Goal: Information Seeking & Learning: Learn about a topic

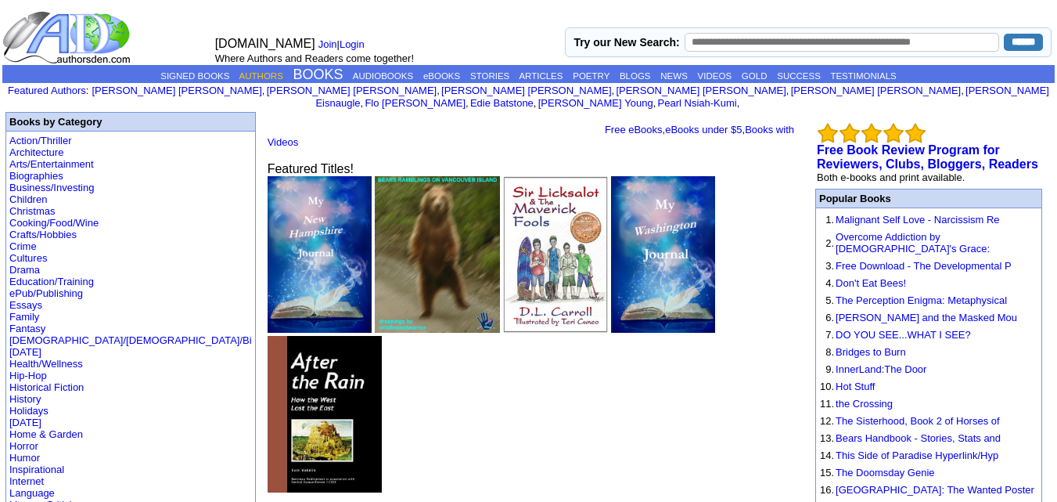
click at [239, 79] on link "AUTHORS" at bounding box center [261, 75] width 44 height 9
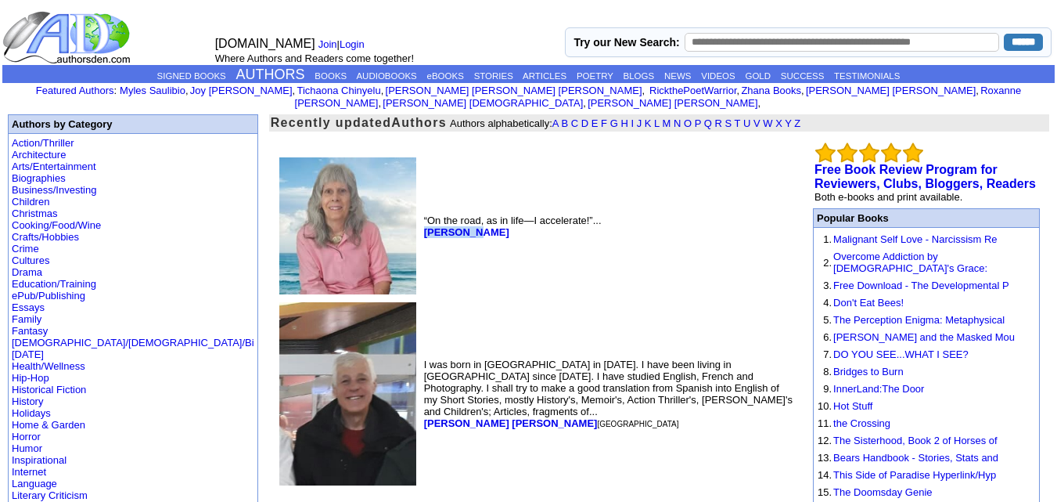
drag, startPoint x: 351, startPoint y: 217, endPoint x: 297, endPoint y: 216, distance: 53.2
click at [421, 216] on td "“On the road, as in life—I accelerate!”... Eva Pasco" at bounding box center [609, 225] width 376 height 143
copy b "Eva Pasco"
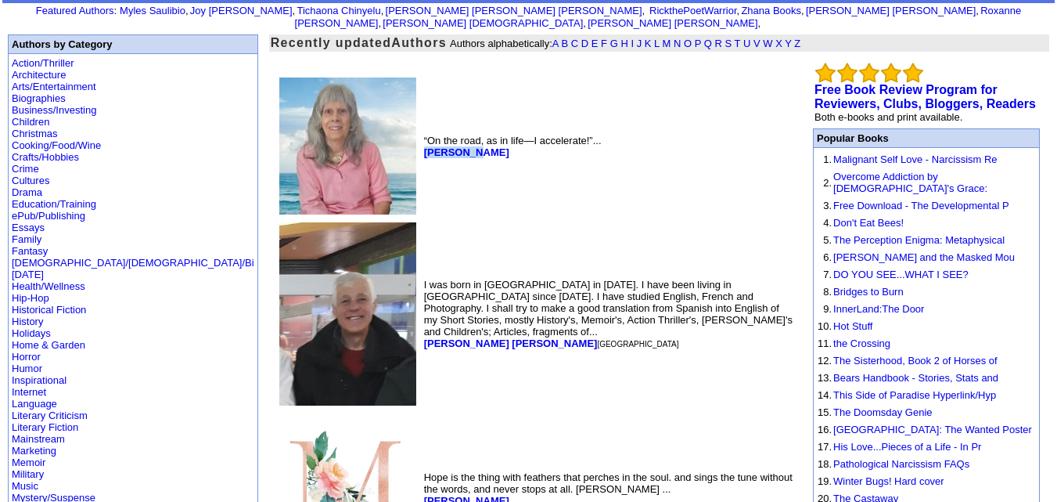
scroll to position [81, 0]
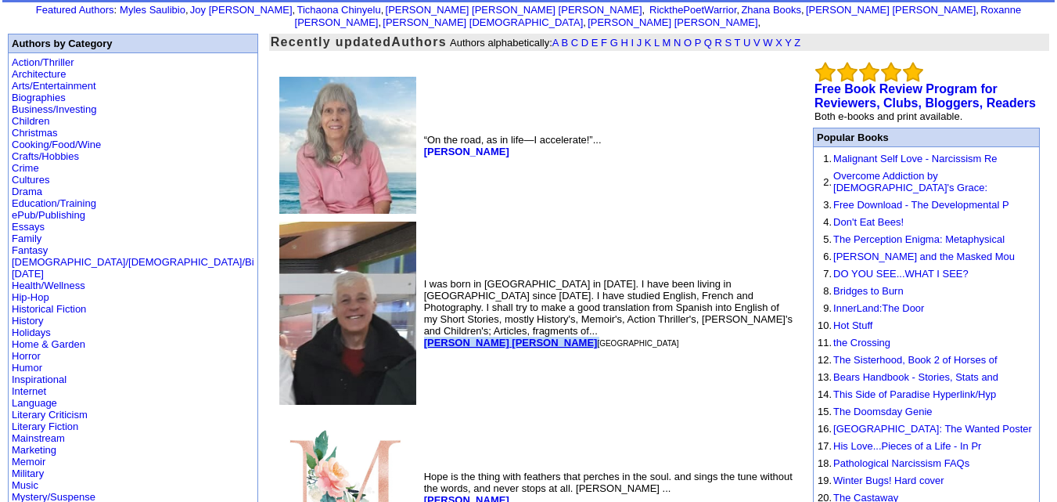
drag, startPoint x: 417, startPoint y: 318, endPoint x: 301, endPoint y: 313, distance: 115.9
click at [424, 337] on font "Leopoldo Barge Álvarez Madrid" at bounding box center [551, 343] width 255 height 12
copy font "[PERSON_NAME] [PERSON_NAME]"
click at [424, 337] on b "[PERSON_NAME] [PERSON_NAME]" at bounding box center [511, 343] width 174 height 12
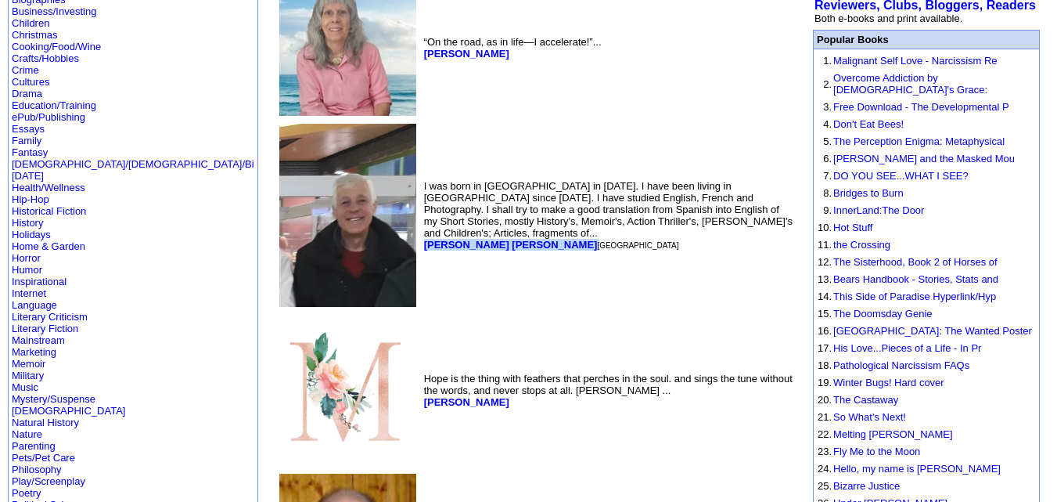
scroll to position [182, 0]
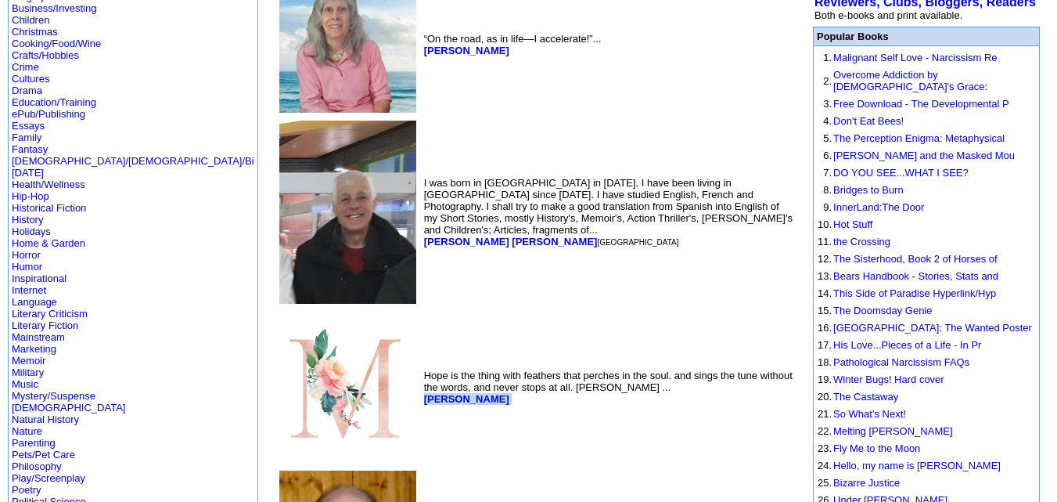
drag, startPoint x: 405, startPoint y: 384, endPoint x: 297, endPoint y: 402, distance: 110.3
click at [421, 402] on td "Hope is the thing with feathers that perches in the soul. and sings the tune wi…" at bounding box center [609, 386] width 376 height 157
copy font "Morgan Merriweather"
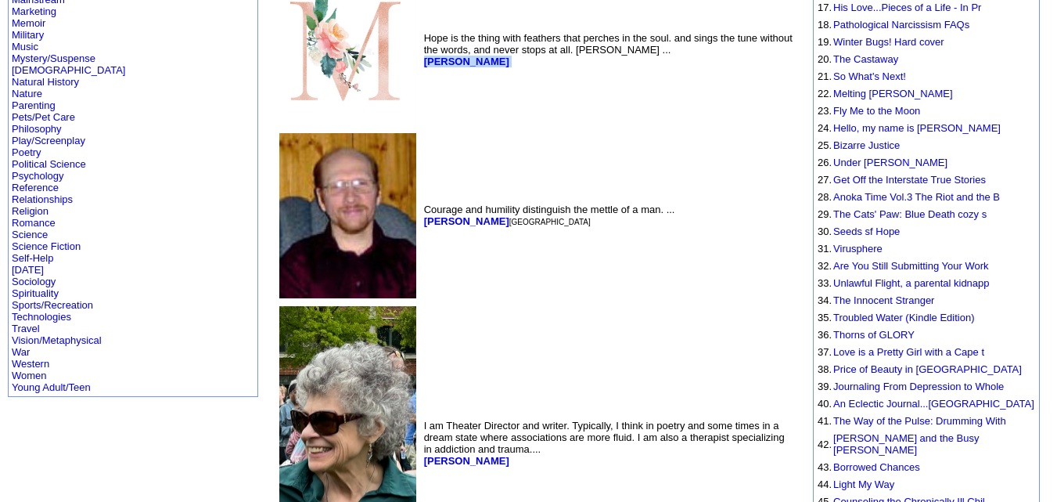
scroll to position [520, 0]
drag, startPoint x: 380, startPoint y: 207, endPoint x: 297, endPoint y: 208, distance: 83.0
click at [421, 208] on td "Courage and humility distinguish the mettle of a man. ... Bruce Humphrey Round …" at bounding box center [609, 214] width 376 height 171
copy b "Bruce Humphrey"
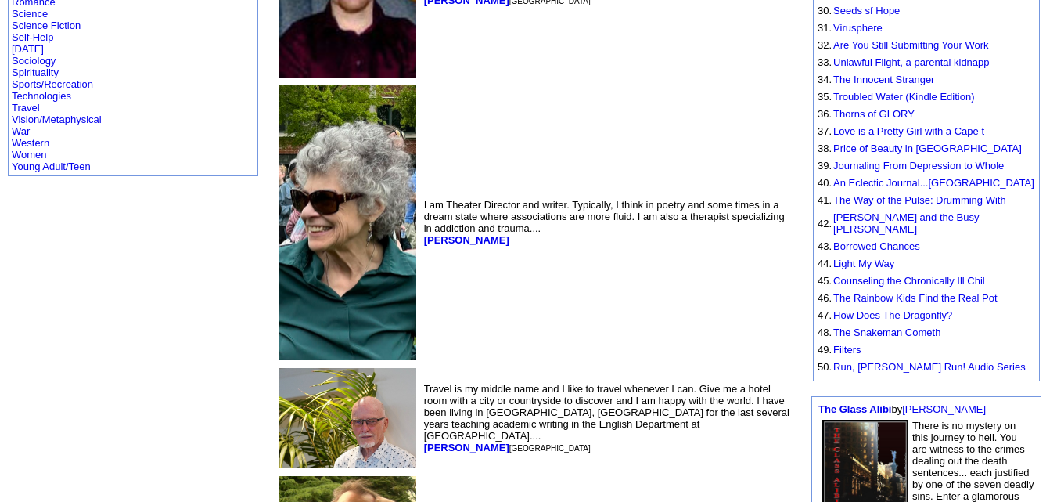
scroll to position [736, 0]
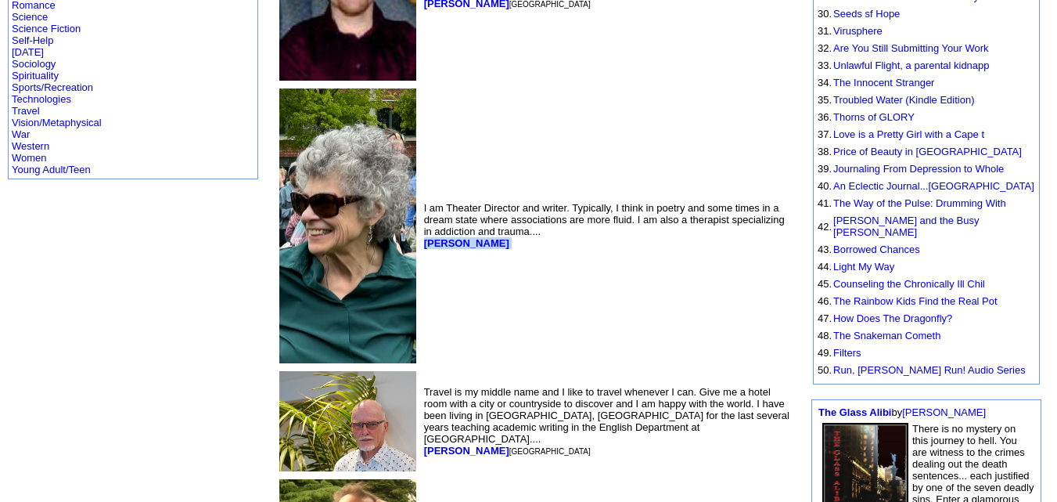
drag, startPoint x: 379, startPoint y: 223, endPoint x: 301, endPoint y: 247, distance: 81.9
click at [421, 247] on td "I am Theater Director and writer. Typically, I think in poetry and some times i…" at bounding box center [609, 226] width 376 height 282
copy font "Kathleen Keena"
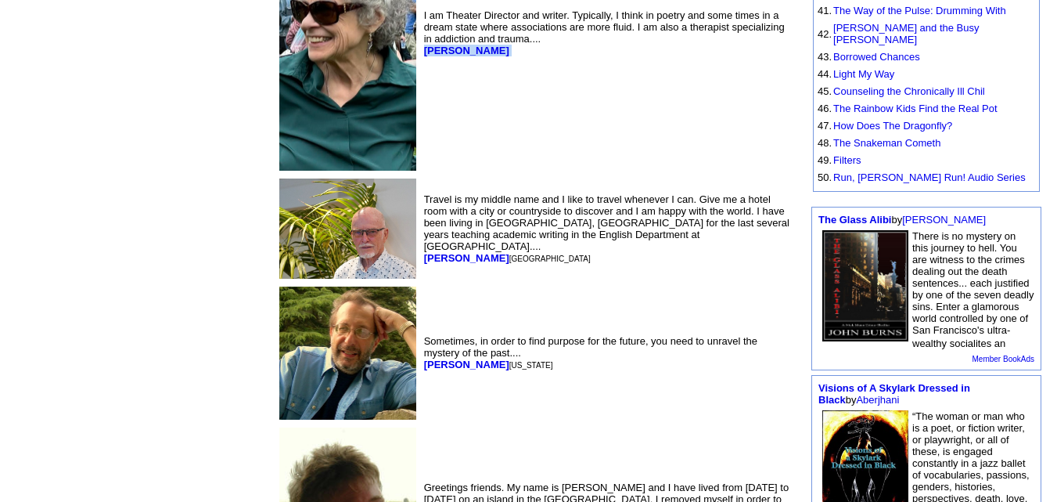
scroll to position [930, 0]
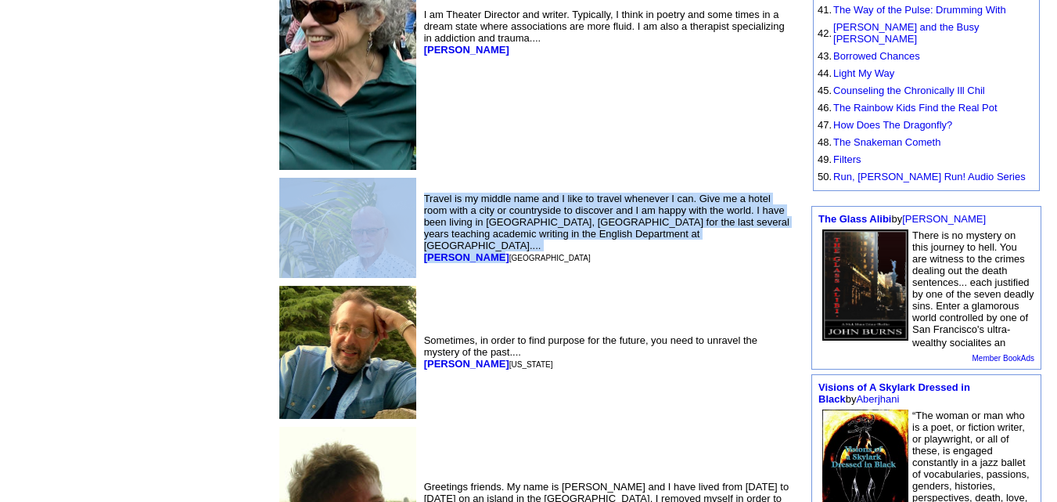
drag, startPoint x: 362, startPoint y: 233, endPoint x: 285, endPoint y: 244, distance: 77.5
click at [285, 244] on tr "Travel is my middle name and I like to travel whenever I can. Give me a hotel r…" at bounding box center [536, 228] width 520 height 106
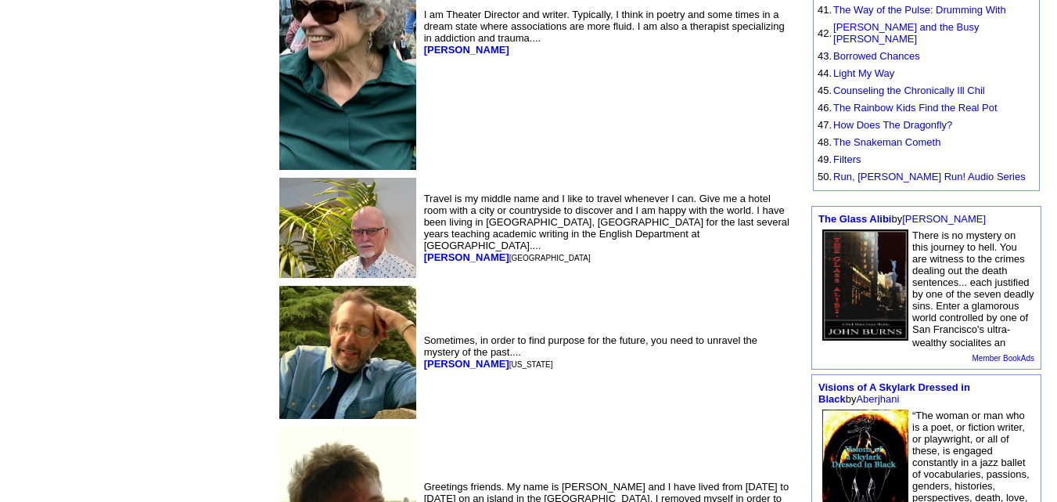
click at [421, 283] on td "Sometimes, in order to find purpose for the future, you need to unravel the mys…" at bounding box center [609, 352] width 376 height 139
drag, startPoint x: 360, startPoint y: 232, endPoint x: 301, endPoint y: 232, distance: 58.7
click at [424, 251] on font "John Herlihy Miami" at bounding box center [507, 257] width 167 height 12
copy b "John Herlihy"
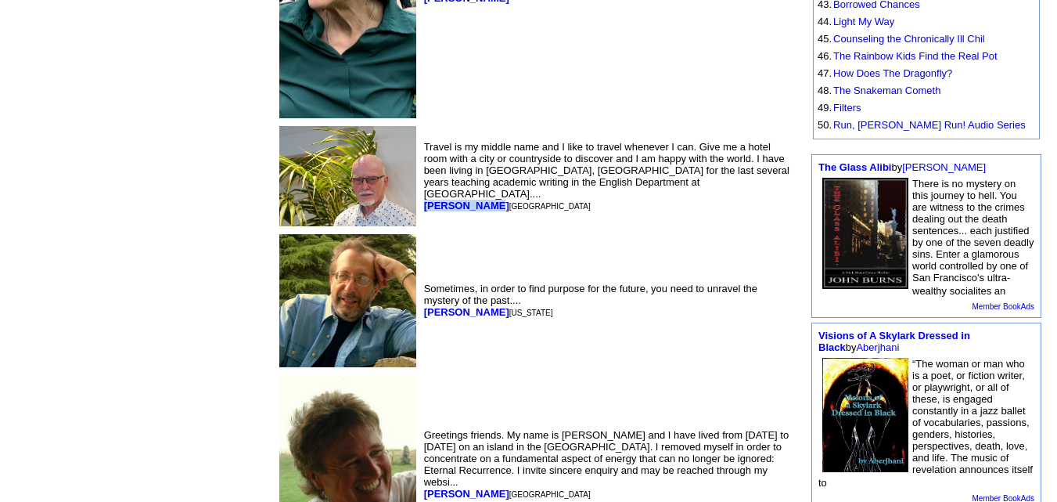
scroll to position [986, 0]
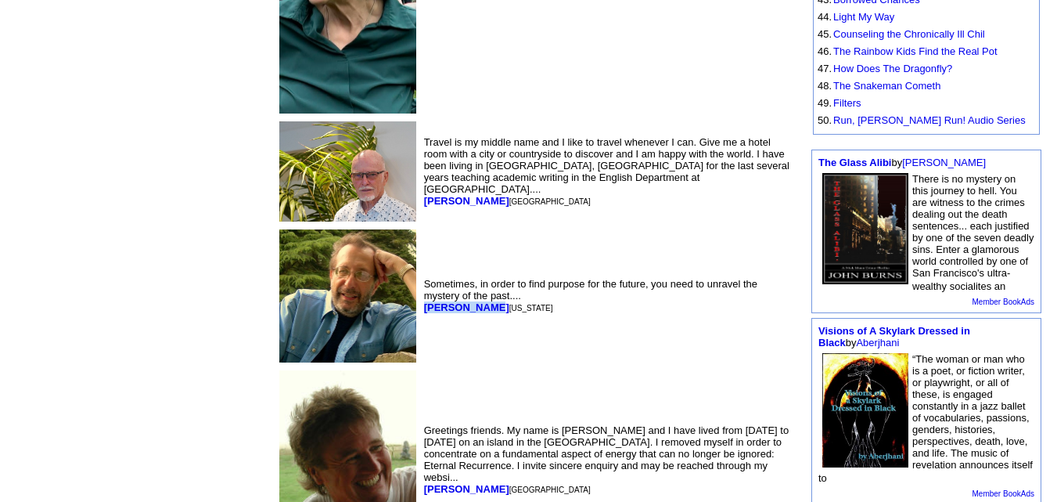
drag, startPoint x: 365, startPoint y: 288, endPoint x: 295, endPoint y: 290, distance: 70.5
copy b "John DeDakis"
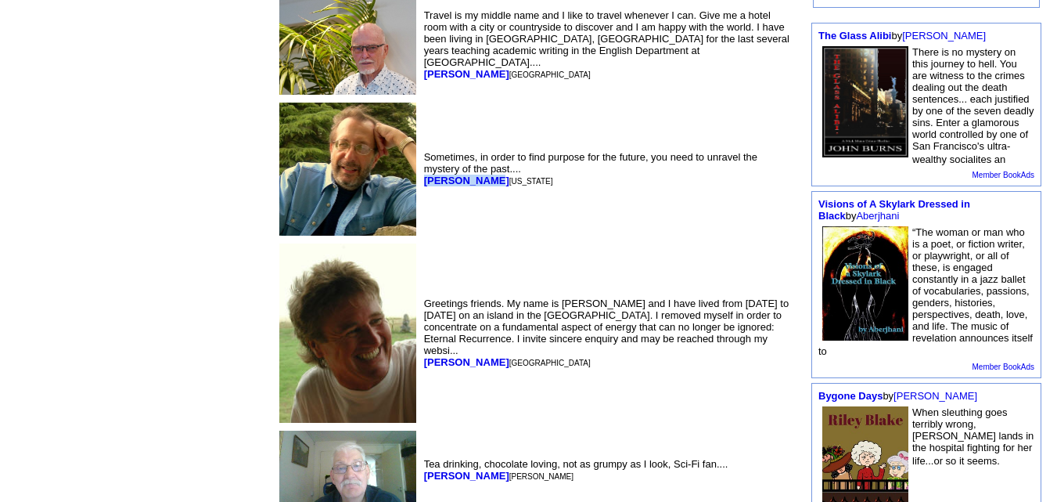
scroll to position [1114, 0]
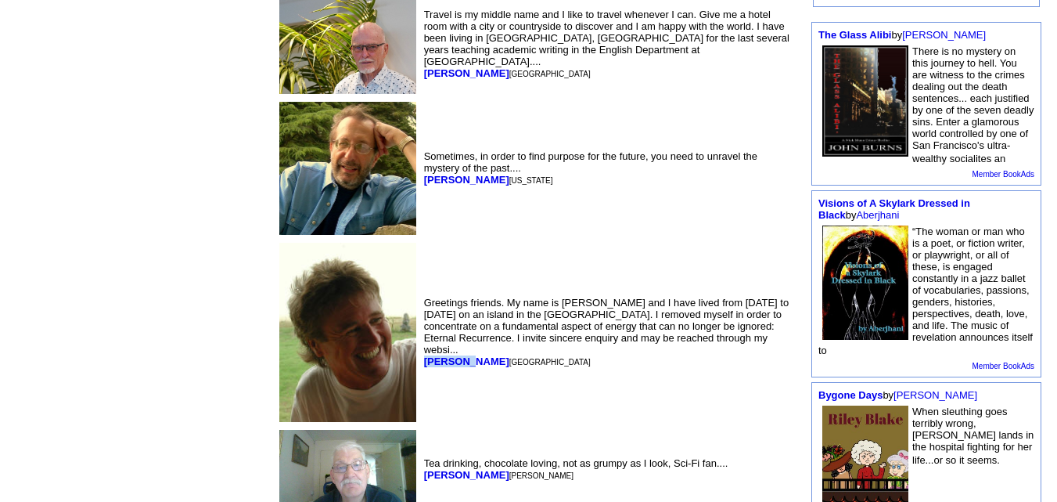
drag, startPoint x: 340, startPoint y: 334, endPoint x: 296, endPoint y: 340, distance: 44.9
click at [421, 340] on td "Greetings friends. My name is Tom kitt and I have lived from 2000 to 2010 on an…" at bounding box center [609, 332] width 376 height 186
copy b "Tom Kitt"
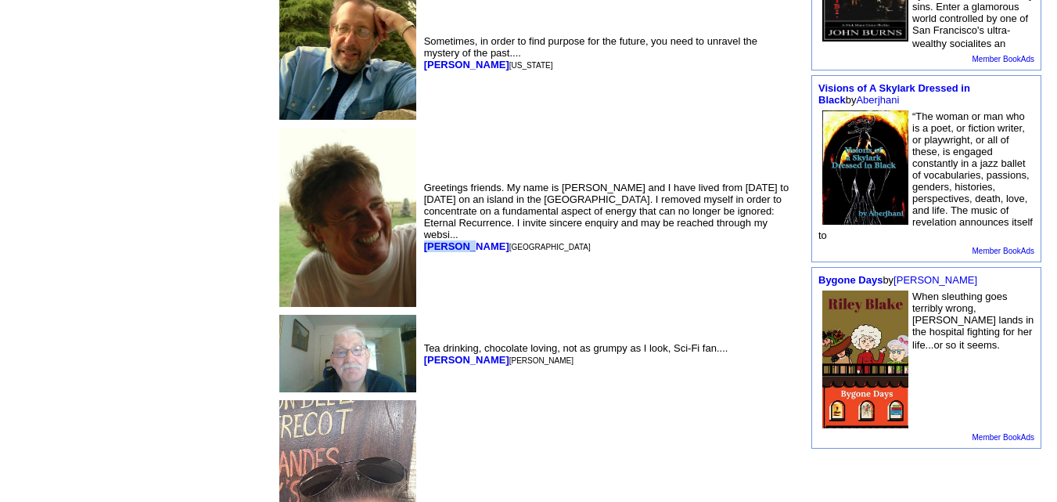
scroll to position [1230, 0]
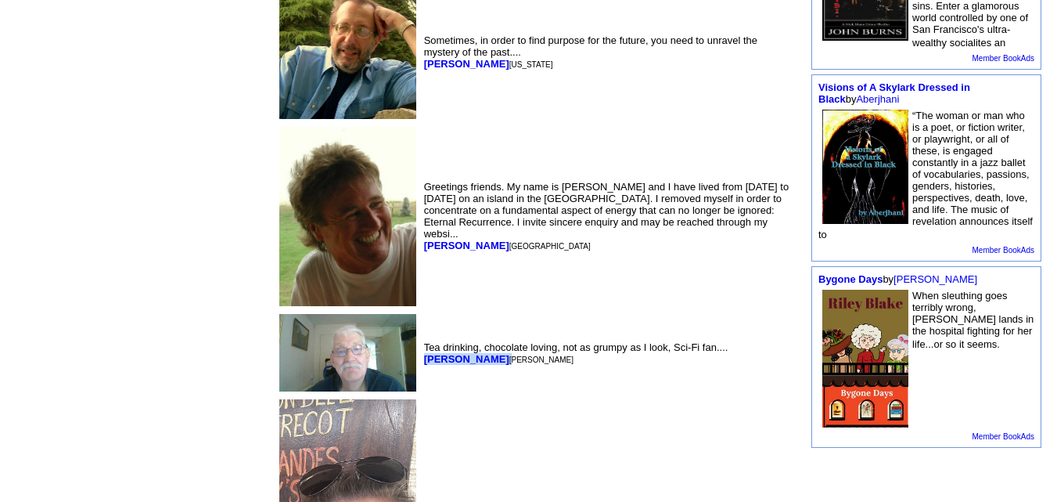
drag, startPoint x: 364, startPoint y: 376, endPoint x: 297, endPoint y: 391, distance: 68.9
click at [421, 391] on td "Tea drinking, chocolate loving, not as grumpy as I look, Sci-Fi fan.... John Ne…" at bounding box center [609, 352] width 376 height 83
copy font "John Newton"
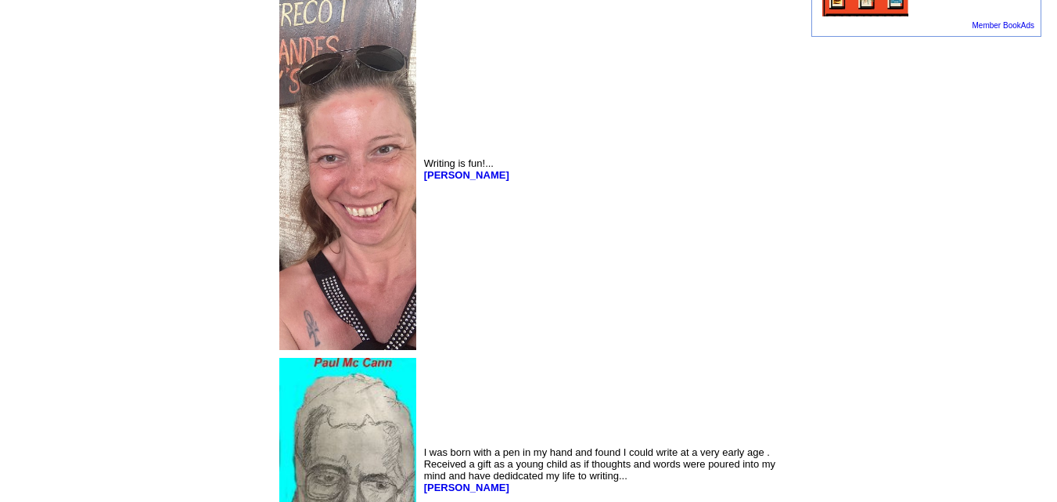
scroll to position [1641, 0]
drag, startPoint x: 399, startPoint y: 217, endPoint x: 407, endPoint y: 229, distance: 14.1
click at [421, 229] on td "Writing is fun!... Elisabeth Barstowe" at bounding box center [609, 168] width 376 height 369
copy font "Writing is fun!... Elisabeth Barstowe"
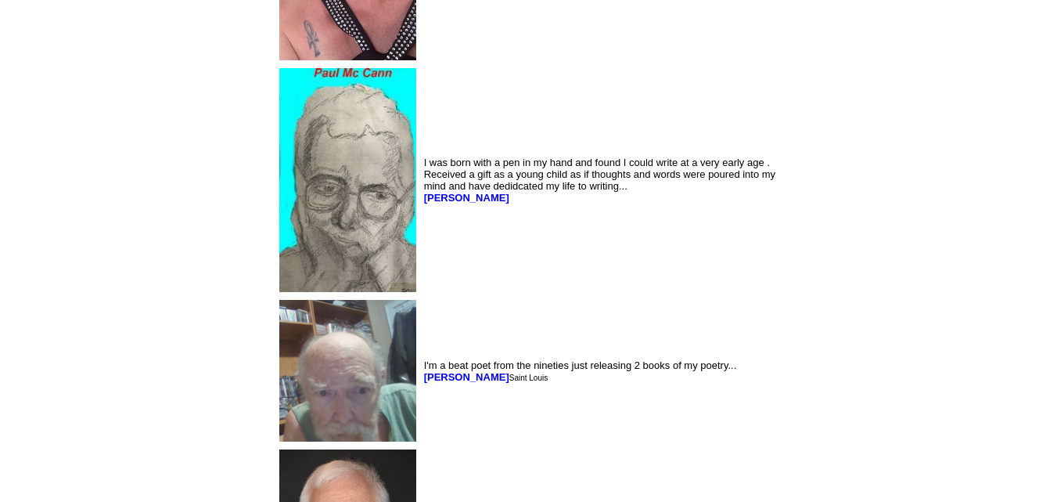
scroll to position [1932, 0]
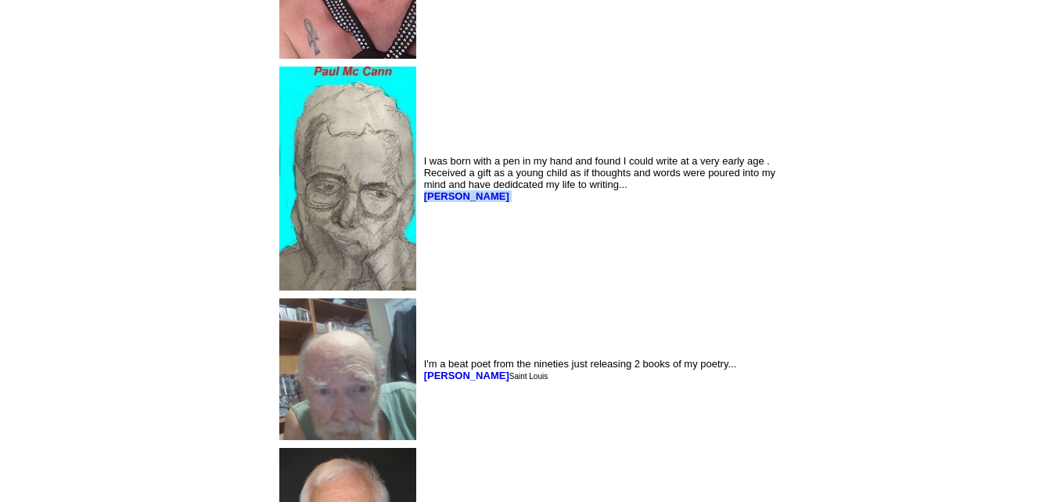
drag, startPoint x: 371, startPoint y: 239, endPoint x: 299, endPoint y: 247, distance: 72.4
click at [421, 247] on td "I was born with a pen in my hand and found I could write at a very early age . …" at bounding box center [609, 178] width 376 height 230
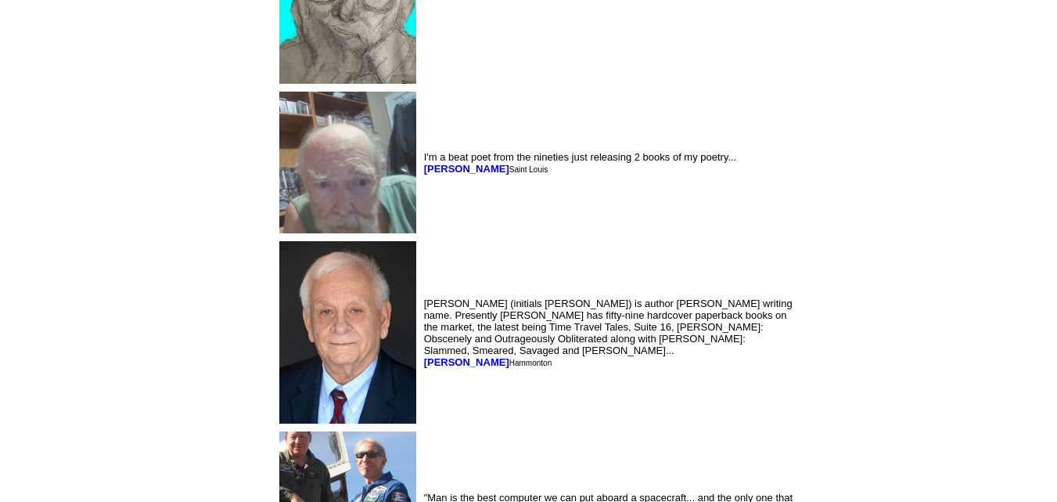
scroll to position [2137, 0]
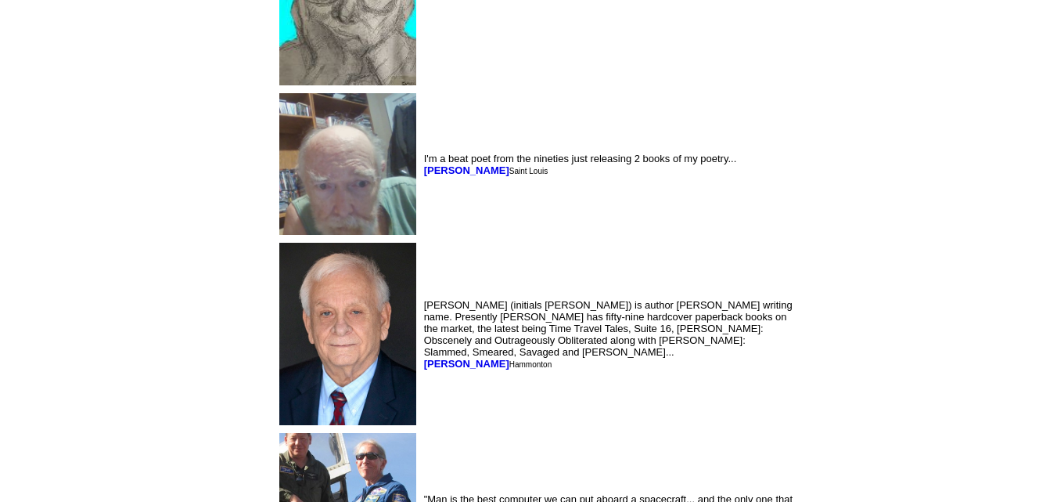
drag, startPoint x: 372, startPoint y: 218, endPoint x: 298, endPoint y: 221, distance: 73.6
click at [421, 221] on td "I'm a beat poet from the nineties just releasing 2 books of my poetry... Willia…" at bounding box center [609, 164] width 376 height 148
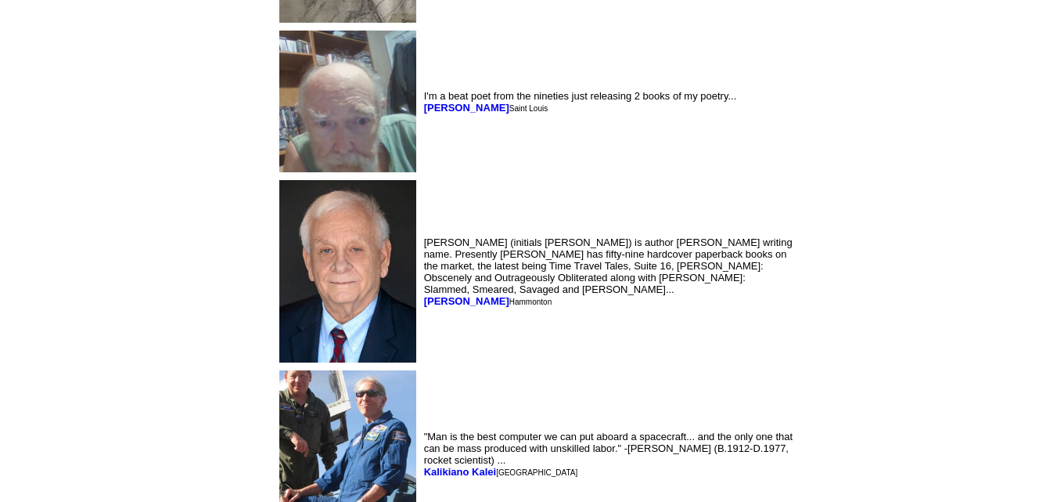
scroll to position [2204, 0]
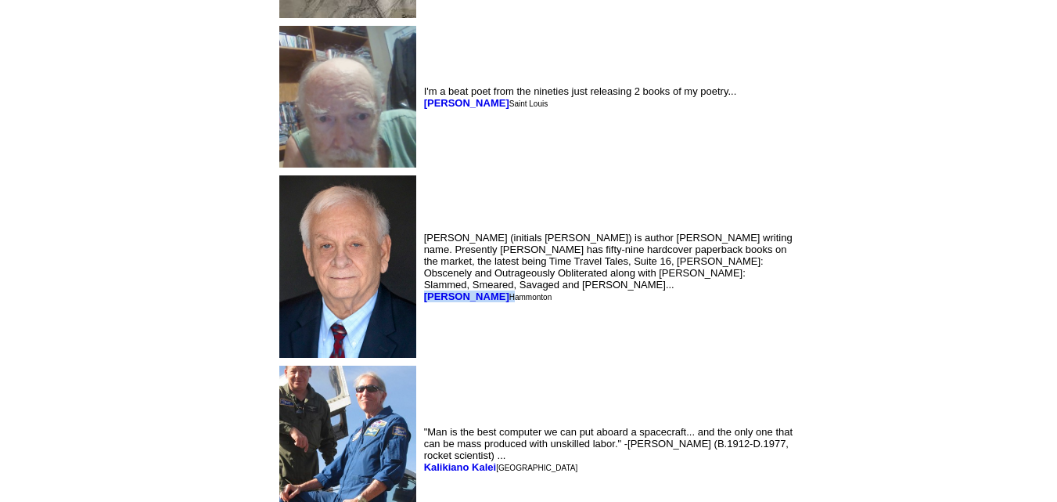
drag, startPoint x: 351, startPoint y: 333, endPoint x: 298, endPoint y: 351, distance: 56.4
click at [421, 351] on td "Jay Dubya (initials J.W.) is author John Wiessner's writing name. Presently Jay…" at bounding box center [609, 266] width 376 height 189
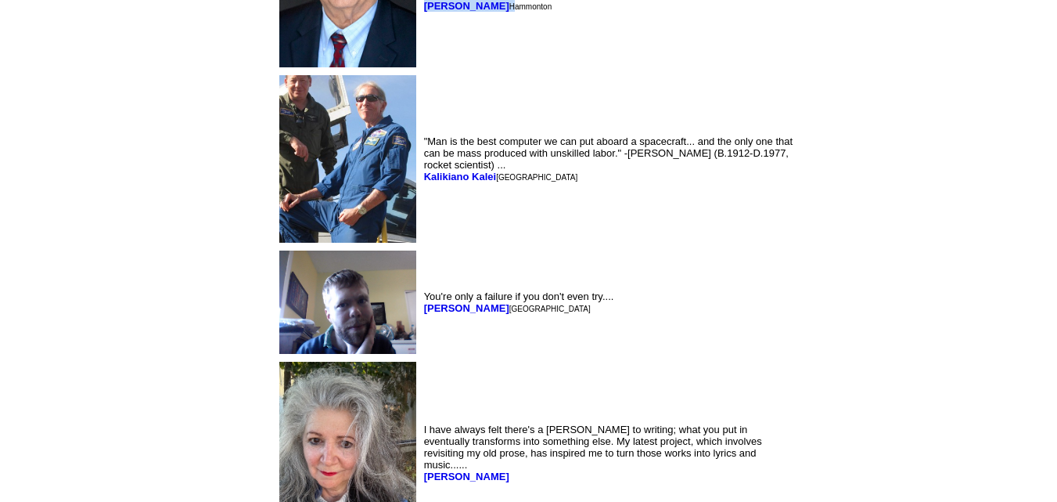
scroll to position [2496, 0]
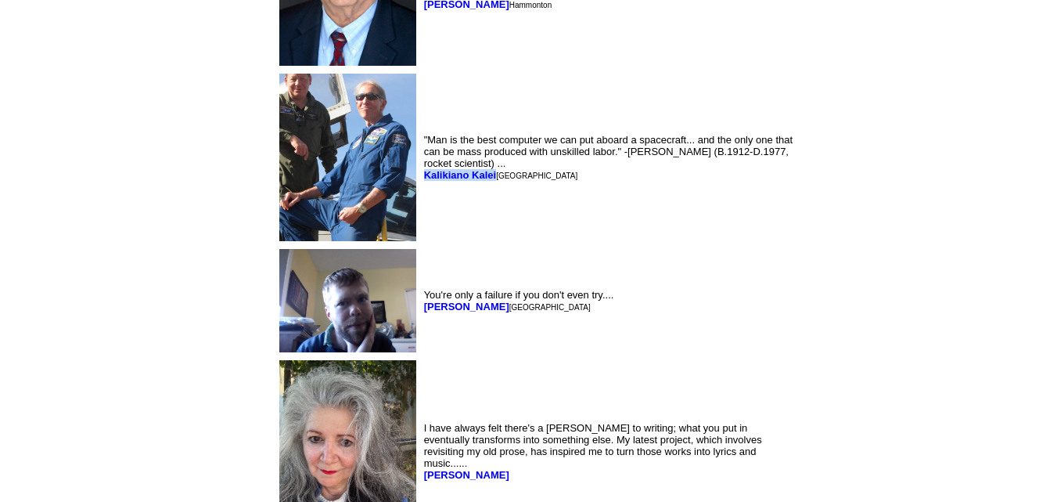
drag, startPoint x: 372, startPoint y: 220, endPoint x: 294, endPoint y: 221, distance: 77.5
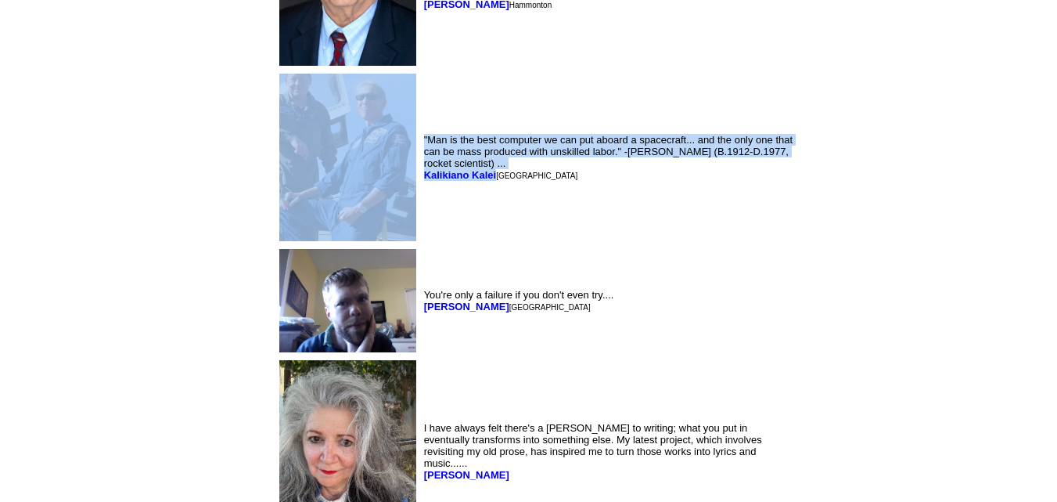
drag, startPoint x: 373, startPoint y: 220, endPoint x: 293, endPoint y: 230, distance: 79.7
click at [293, 230] on tr ""Man is the best computer we can put aboard a spacecraft... and the only one th…" at bounding box center [536, 157] width 520 height 174
click at [421, 240] on td ""Man is the best computer we can put aboard a spacecraft... and the only one th…" at bounding box center [609, 157] width 376 height 174
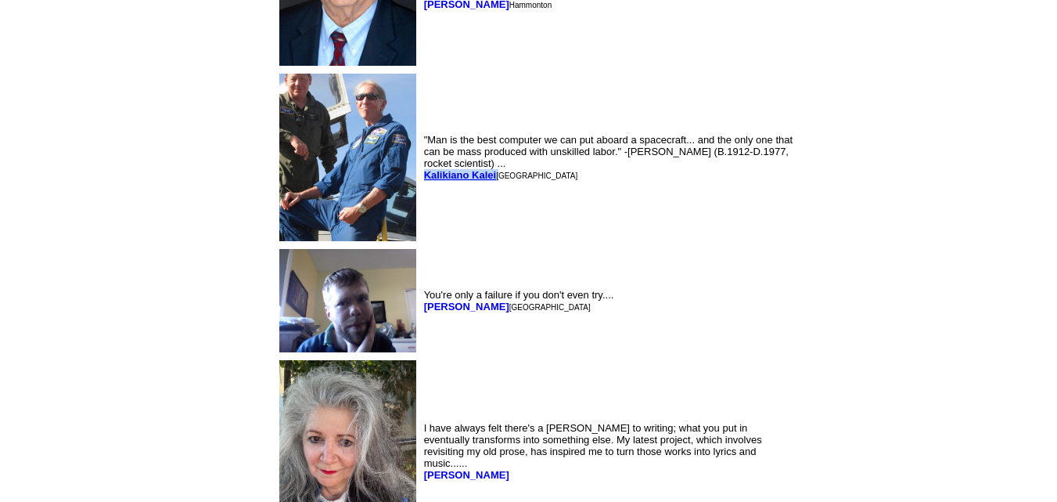
drag, startPoint x: 373, startPoint y: 216, endPoint x: 300, endPoint y: 224, distance: 73.2
click at [424, 181] on font "Kalikiano Kalei Sacramento" at bounding box center [501, 175] width 154 height 12
drag, startPoint x: 375, startPoint y: 352, endPoint x: 297, endPoint y: 362, distance: 78.1
click at [421, 355] on td "You're only a failure if you don't even try.... Joseph Gratton Ottawa" at bounding box center [609, 300] width 376 height 109
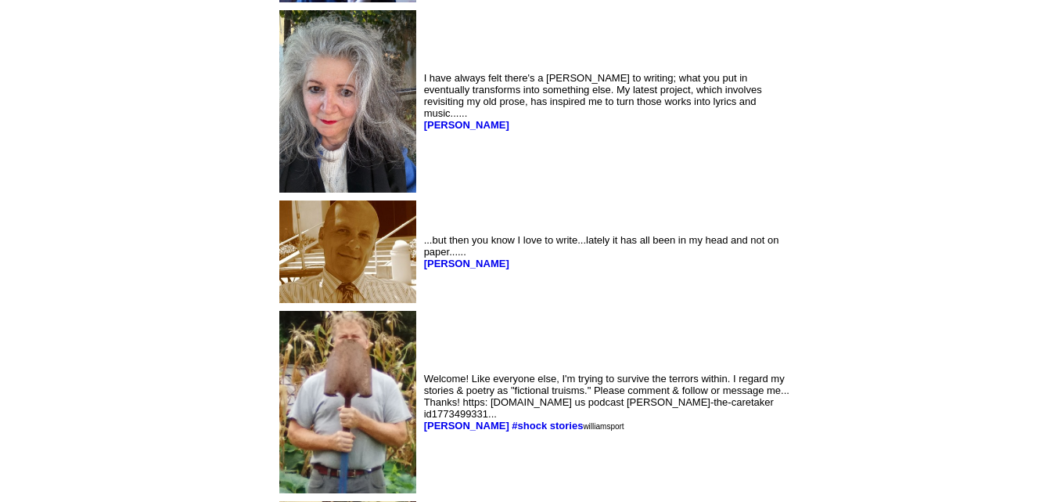
scroll to position [2847, 0]
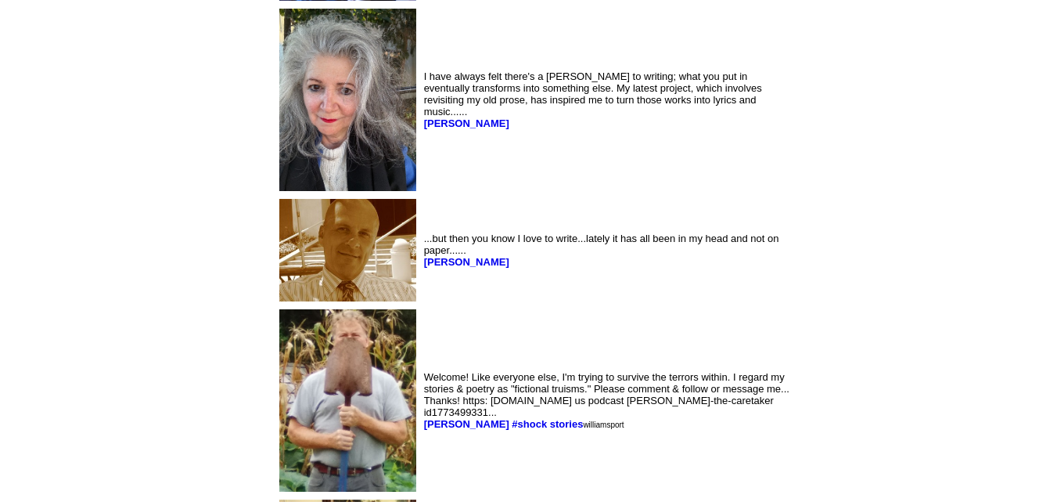
click at [421, 163] on td "I have always felt there's a yin-yang to writing; what you put in eventually tr…" at bounding box center [609, 99] width 376 height 189
drag, startPoint x: 366, startPoint y: 163, endPoint x: 302, endPoint y: 164, distance: 64.2
click at [421, 164] on td "I have always felt there's a yin-yang to writing; what you put in eventually tr…" at bounding box center [609, 99] width 376 height 189
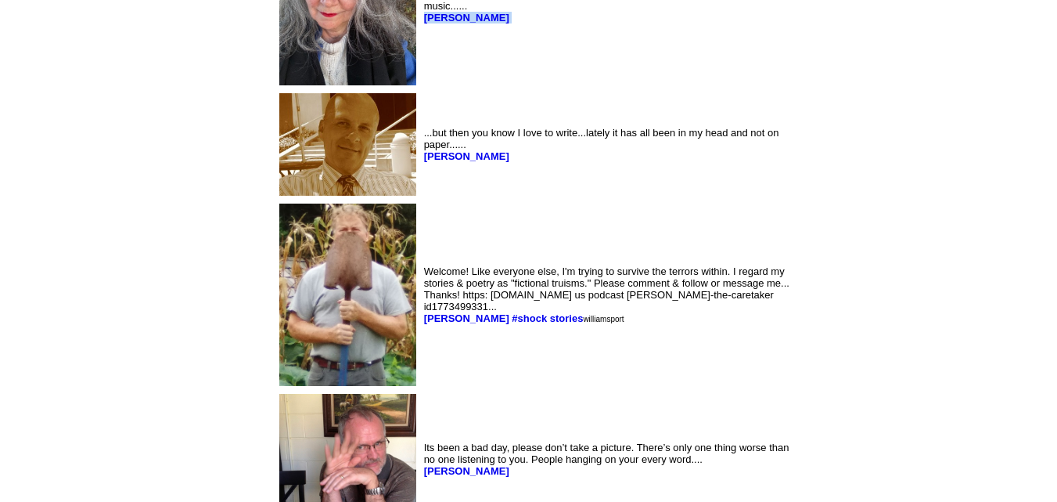
scroll to position [2957, 0]
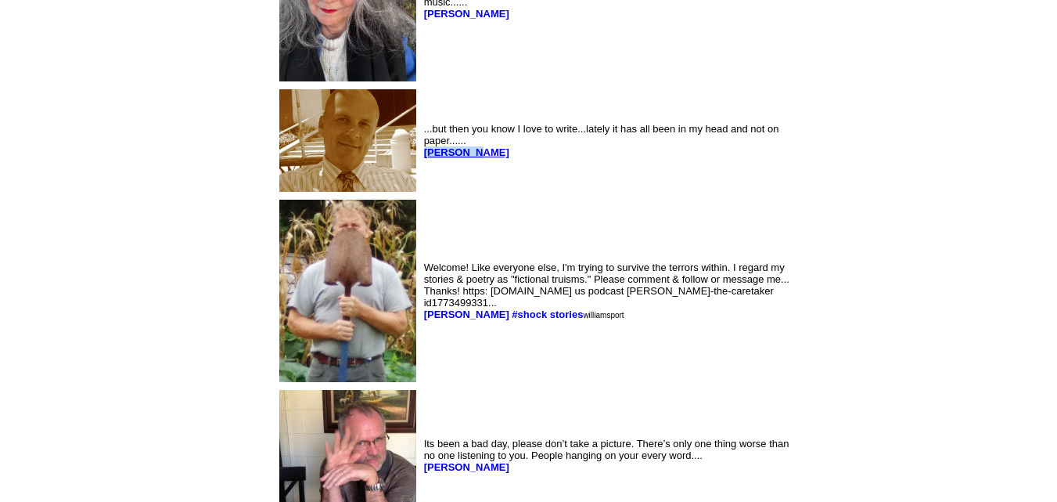
drag, startPoint x: 350, startPoint y: 195, endPoint x: 299, endPoint y: 199, distance: 51.0
click at [424, 158] on font "John Leko" at bounding box center [468, 152] width 88 height 12
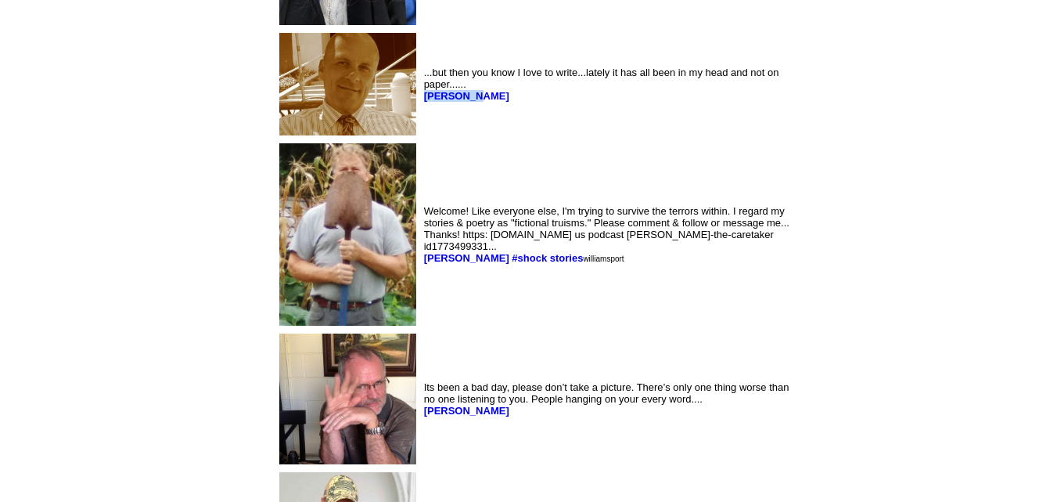
scroll to position [3026, 0]
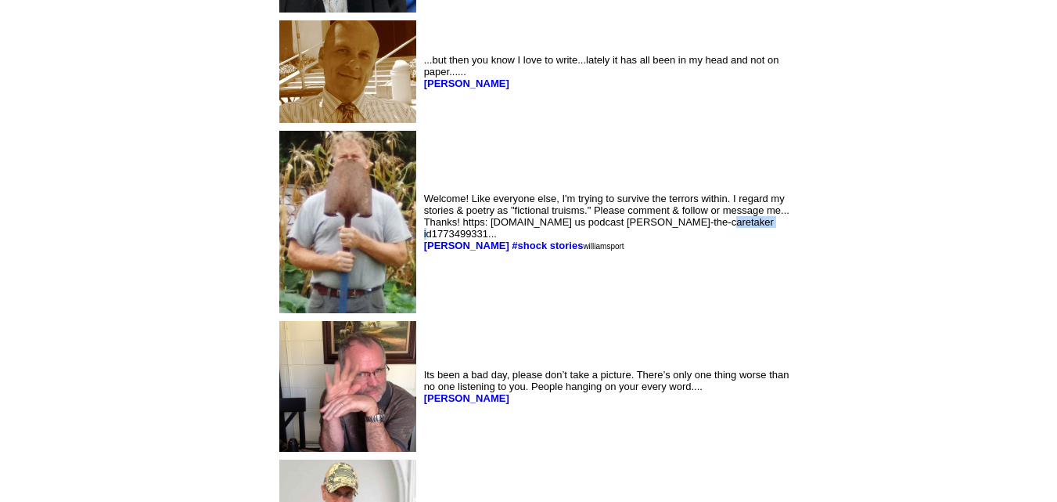
drag, startPoint x: 363, startPoint y: 281, endPoint x: 320, endPoint y: 281, distance: 43.0
click at [424, 251] on font "Welcome! Like everyone else, I'm trying to survive the terrors within. I regard…" at bounding box center [606, 222] width 365 height 59
click at [421, 316] on td "Welcome! Like everyone else, I'm trying to survive the terrors within. I regard…" at bounding box center [609, 222] width 376 height 189
drag, startPoint x: 440, startPoint y: 287, endPoint x: 301, endPoint y: 291, distance: 138.6
click at [424, 251] on font "Bob mitchley #shock stories williamsport" at bounding box center [524, 245] width 200 height 12
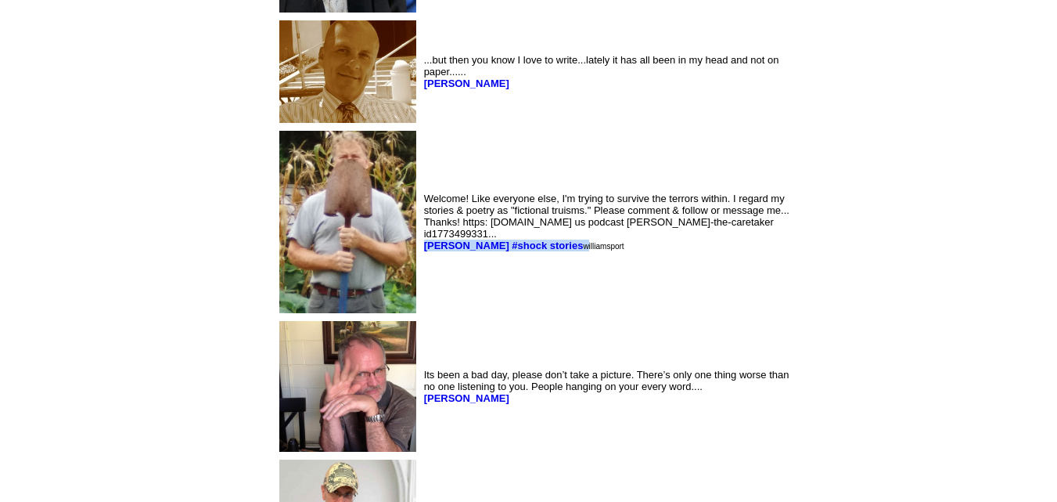
click at [421, 297] on td "Welcome! Like everyone else, I'm trying to survive the terrors within. I regard…" at bounding box center [609, 222] width 376 height 189
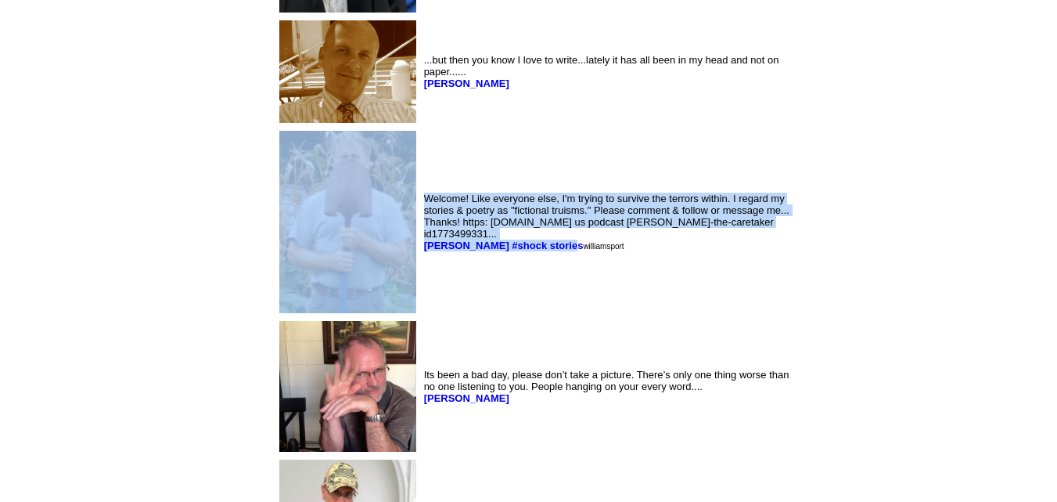
drag, startPoint x: 437, startPoint y: 286, endPoint x: 286, endPoint y: 291, distance: 151.1
click at [286, 291] on tr "Welcome! Like everyone else, I'm trying to survive the terrors within. I regard…" at bounding box center [536, 222] width 520 height 189
click at [421, 312] on td "Welcome! Like everyone else, I'm trying to survive the terrors within. I regard…" at bounding box center [609, 222] width 376 height 189
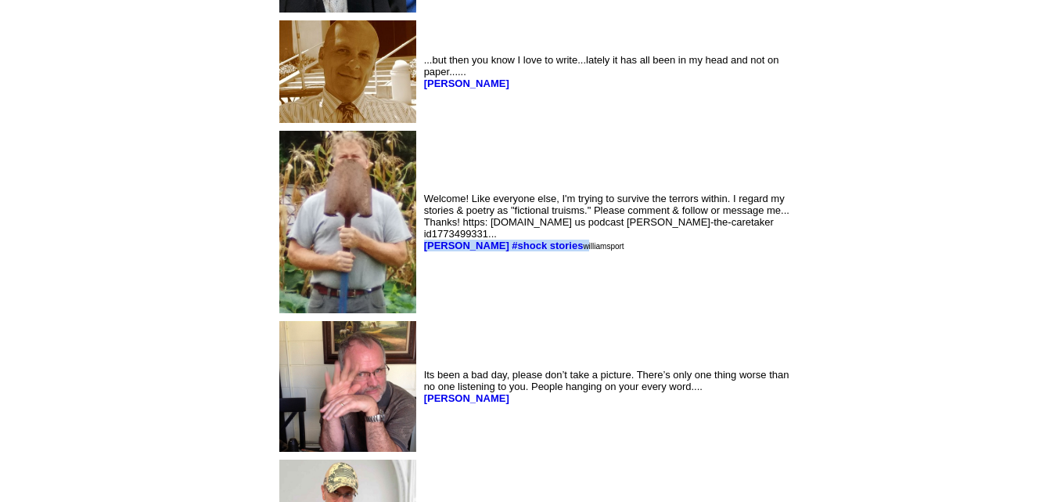
drag, startPoint x: 441, startPoint y: 285, endPoint x: 297, endPoint y: 297, distance: 144.5
click at [421, 297] on td "Welcome! Like everyone else, I'm trying to survive the terrors within. I regard…" at bounding box center [609, 222] width 376 height 189
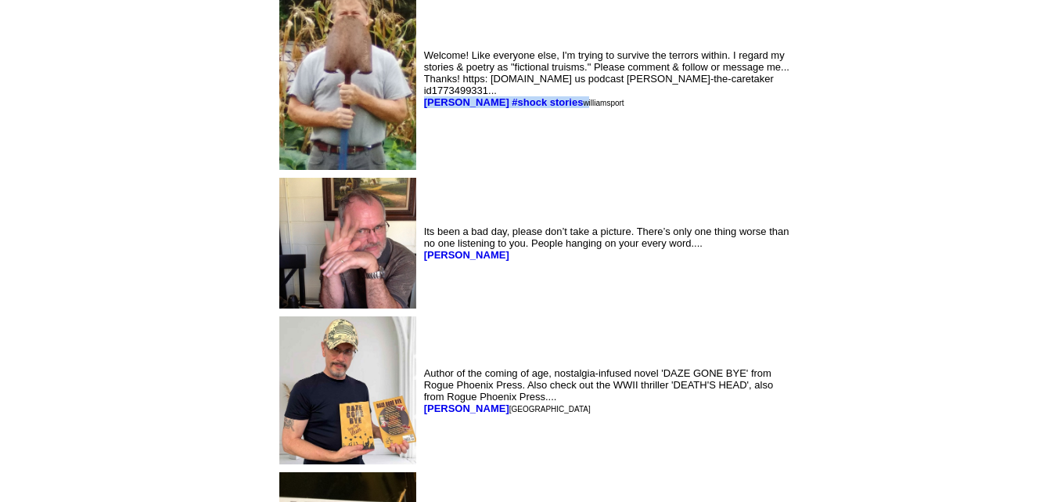
scroll to position [3188, 0]
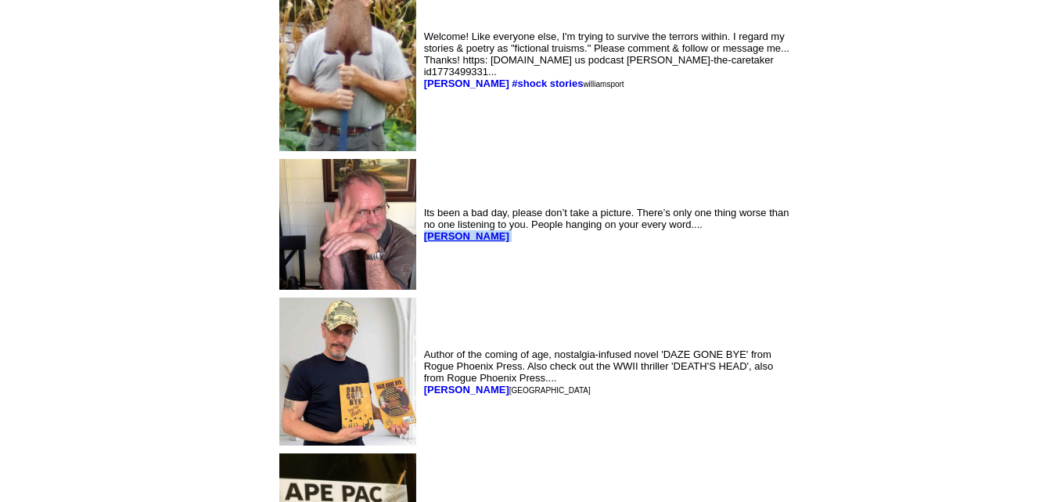
drag, startPoint x: 356, startPoint y: 285, endPoint x: 300, endPoint y: 290, distance: 56.5
click at [421, 290] on td "Its been a bad day, please don’t take a picture. There’s only one thing worse t…" at bounding box center [609, 224] width 376 height 137
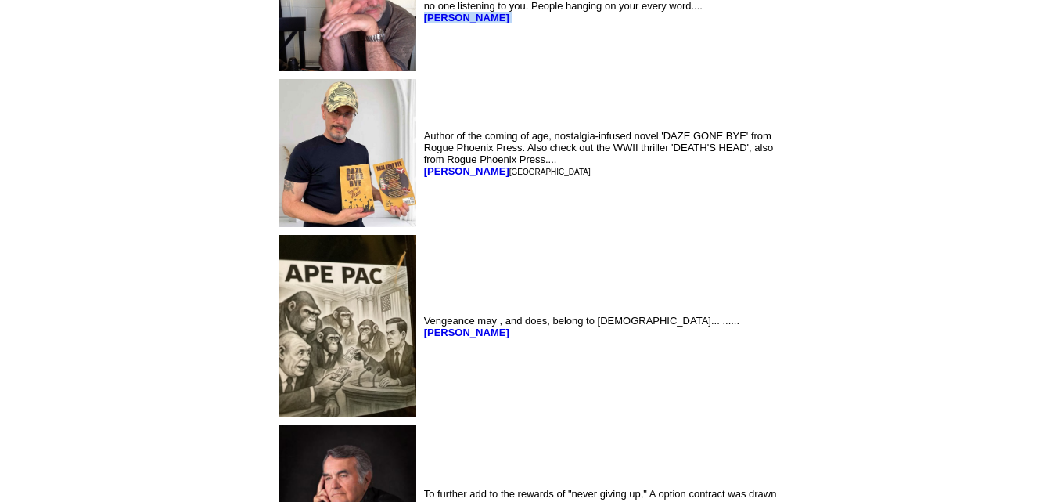
scroll to position [3407, 0]
drag, startPoint x: 362, startPoint y: 213, endPoint x: 297, endPoint y: 210, distance: 64.3
click at [421, 210] on td "Author of the coming of age, nostalgia-infused novel 'DAZE GONE BYE' from Rogue…" at bounding box center [609, 152] width 376 height 154
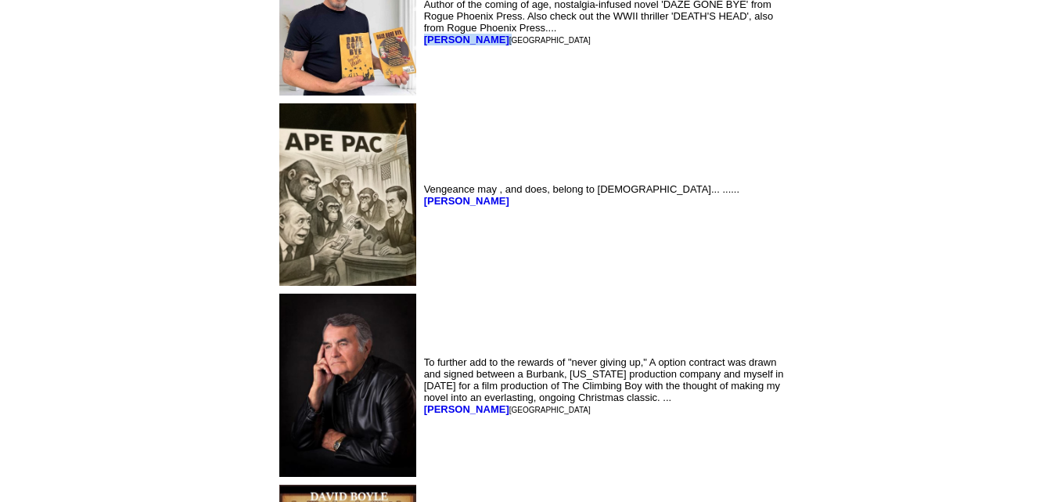
scroll to position [3539, 0]
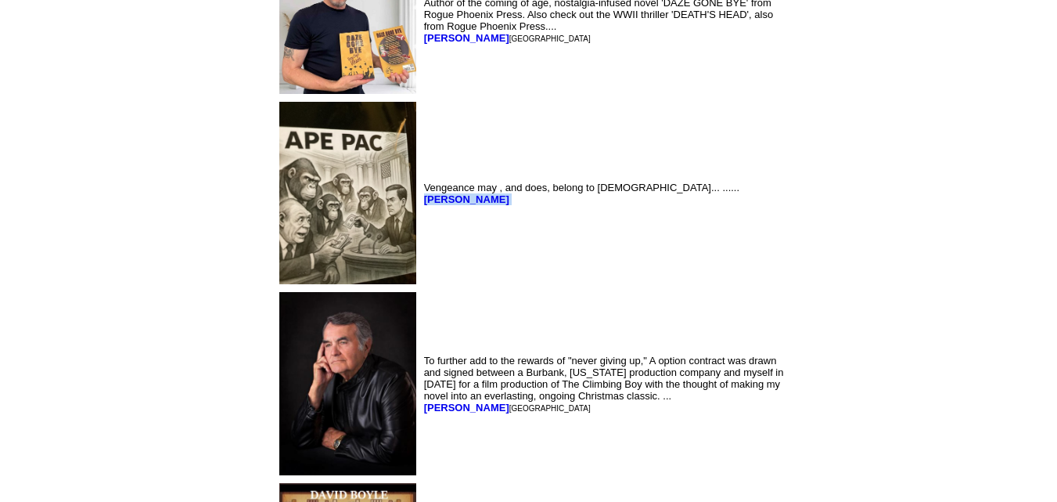
drag, startPoint x: 368, startPoint y: 249, endPoint x: 295, endPoint y: 251, distance: 72.8
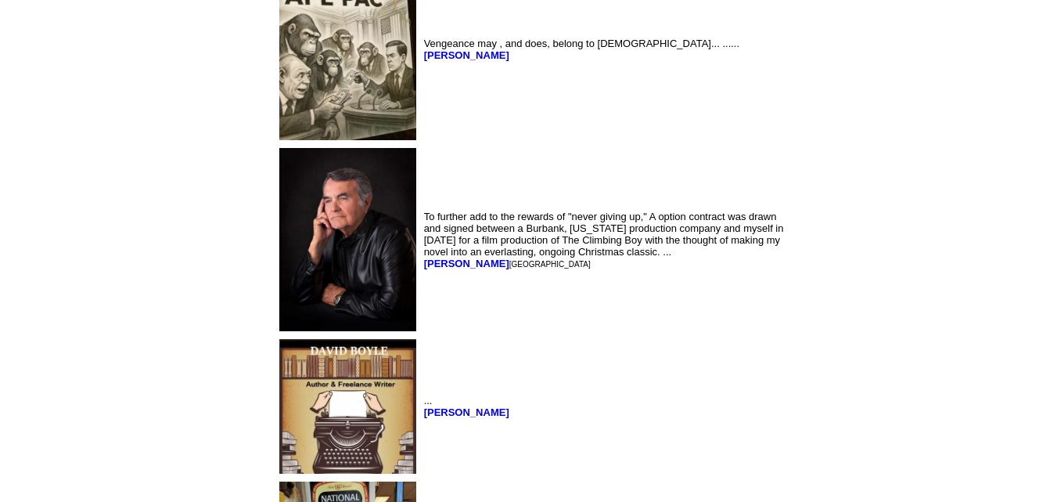
scroll to position [3684, 0]
drag, startPoint x: 380, startPoint y: 307, endPoint x: 297, endPoint y: 306, distance: 83.0
click at [421, 306] on td "To further add to the rewards of "never giving up," A option contract was drawn…" at bounding box center [609, 238] width 376 height 189
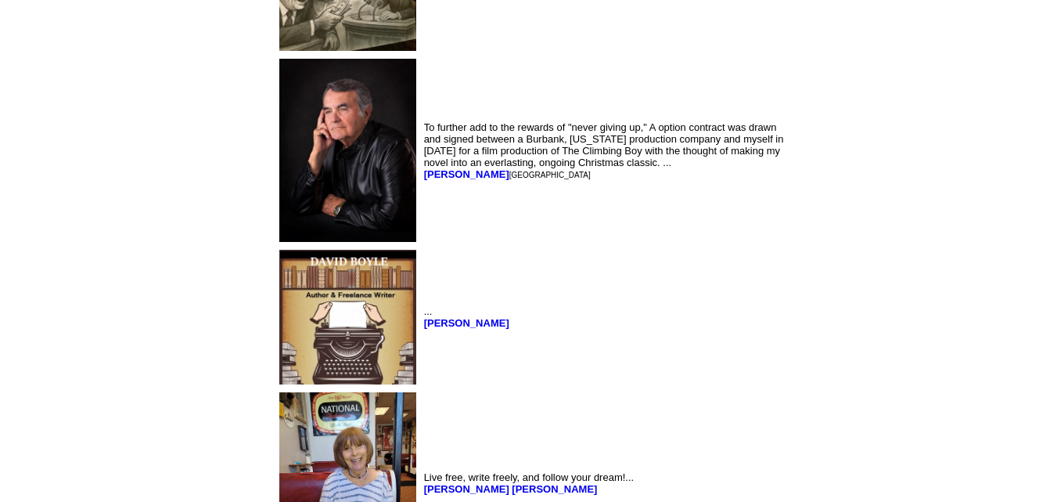
scroll to position [3777, 0]
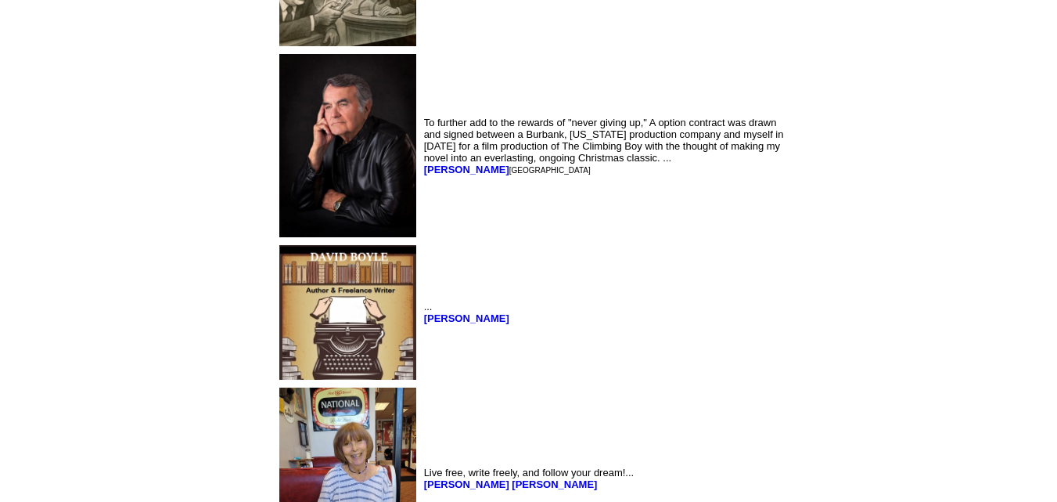
drag, startPoint x: 381, startPoint y: 211, endPoint x: 298, endPoint y: 228, distance: 84.6
click at [421, 228] on td "To further add to the rewards of "never giving up," A option contract was drawn…" at bounding box center [609, 145] width 376 height 189
drag, startPoint x: 358, startPoint y: 350, endPoint x: 301, endPoint y: 355, distance: 58.1
click at [424, 324] on font "David Boyle" at bounding box center [468, 318] width 88 height 12
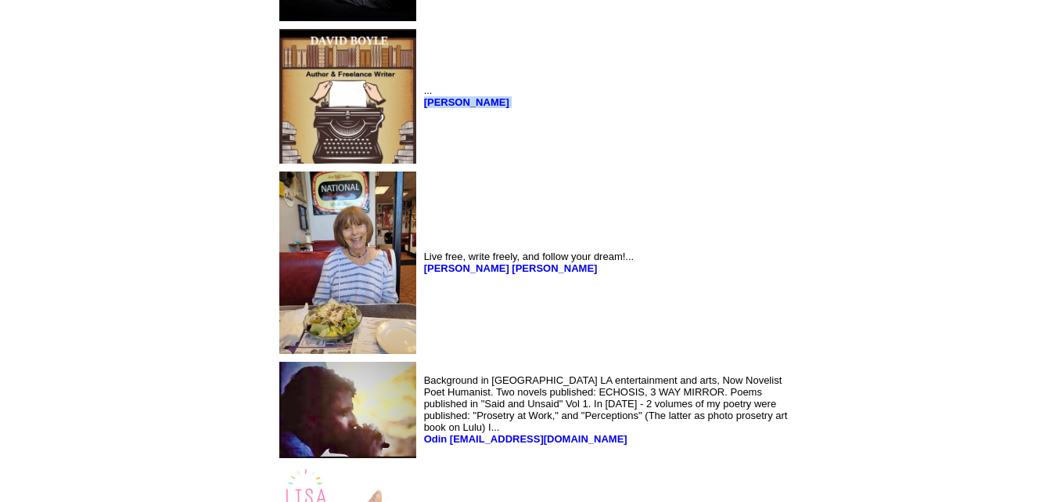
scroll to position [4016, 0]
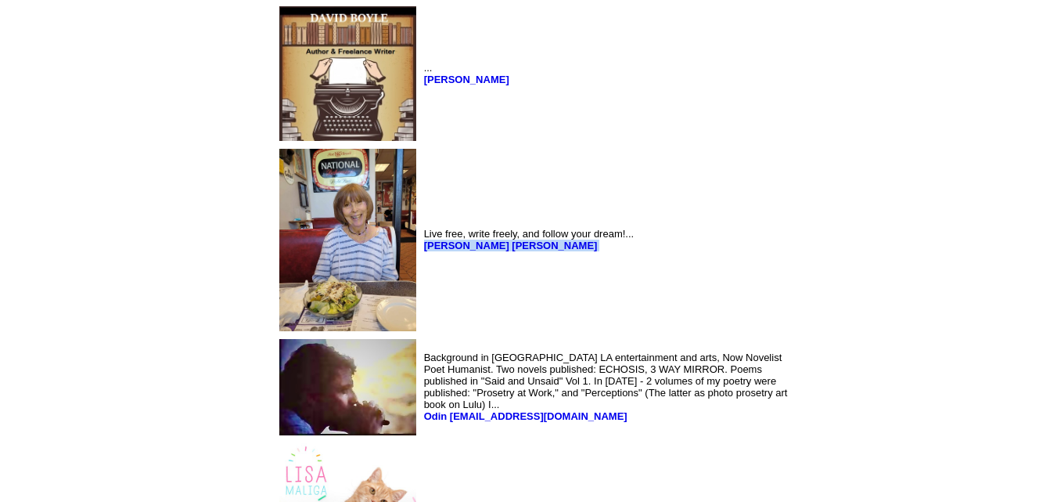
drag, startPoint x: 421, startPoint y: 262, endPoint x: 298, endPoint y: 266, distance: 122.9
click at [421, 266] on td "Live free, write freely, and follow your dream!... Jane Noponen Perinacci" at bounding box center [609, 240] width 376 height 189
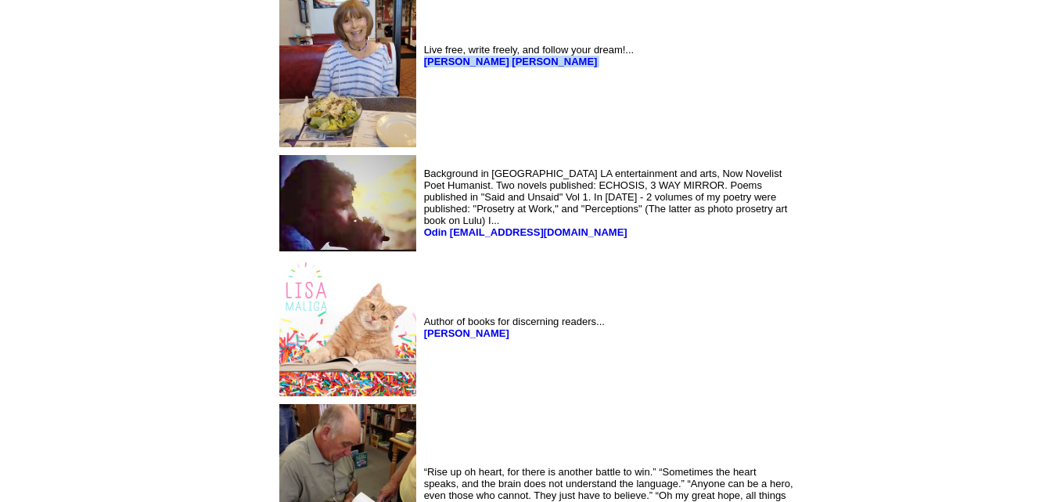
scroll to position [4200, 0]
click at [424, 233] on font "Background in NY LA entertainment and arts, Now Novelist Poet Humanist. Two nov…" at bounding box center [606, 202] width 364 height 70
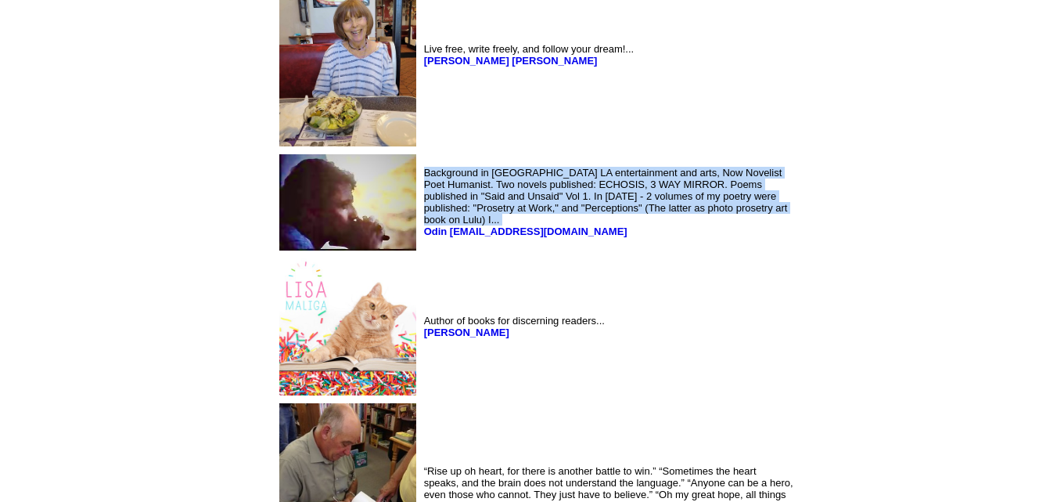
click at [424, 233] on font "Background in NY LA entertainment and arts, Now Novelist Poet Humanist. Two nov…" at bounding box center [606, 202] width 364 height 70
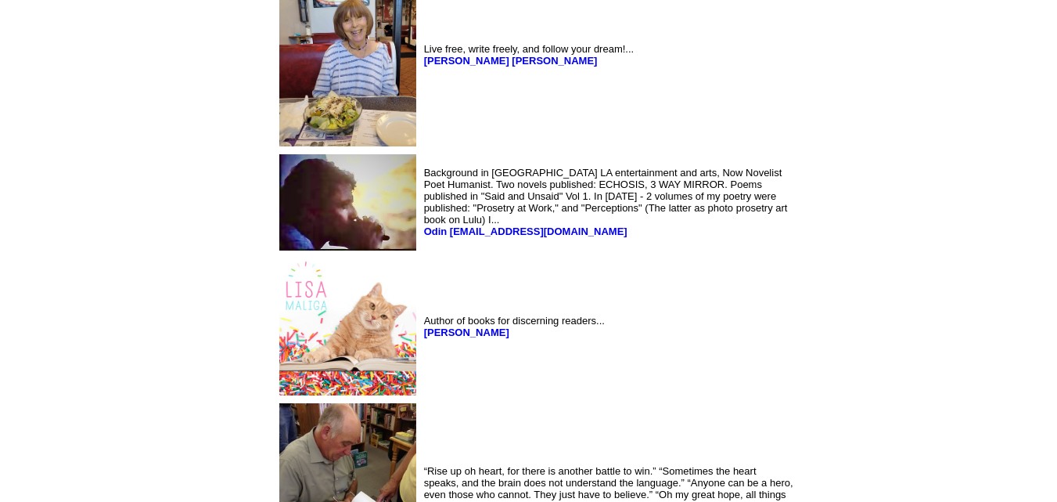
click at [421, 254] on td "Background in NY LA entertainment and arts, Now Novelist Poet Humanist. Two nov…" at bounding box center [609, 202] width 376 height 103
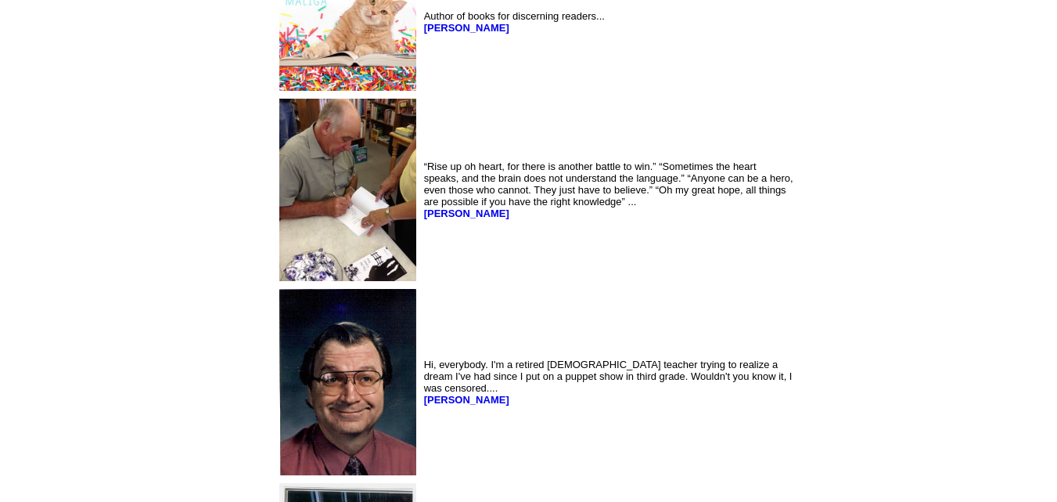
scroll to position [4491, 0]
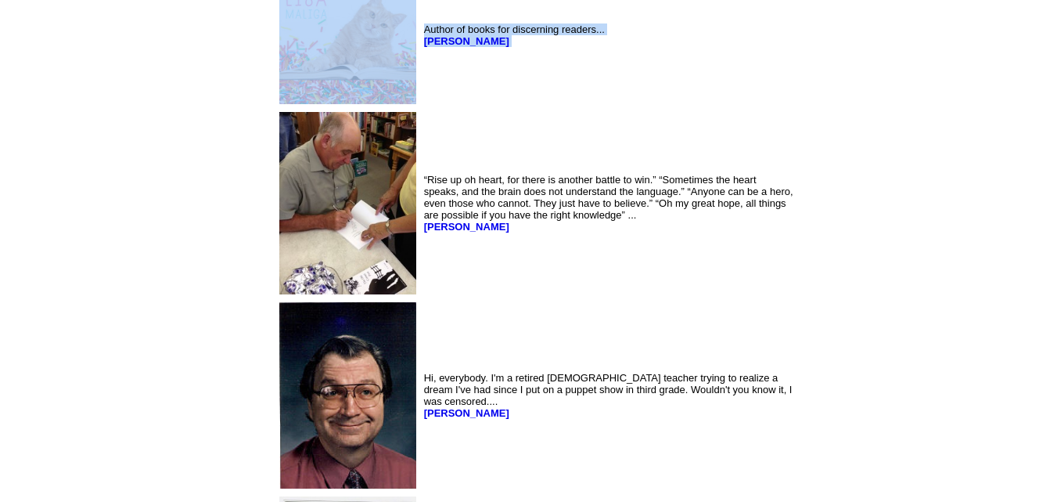
drag, startPoint x: 355, startPoint y: 63, endPoint x: 286, endPoint y: 62, distance: 69.7
click at [286, 62] on tr "Author of books for discerning readers... Lisa Maliga" at bounding box center [536, 35] width 520 height 143
click at [421, 95] on td "Author of books for discerning readers... Lisa Maliga" at bounding box center [609, 35] width 376 height 143
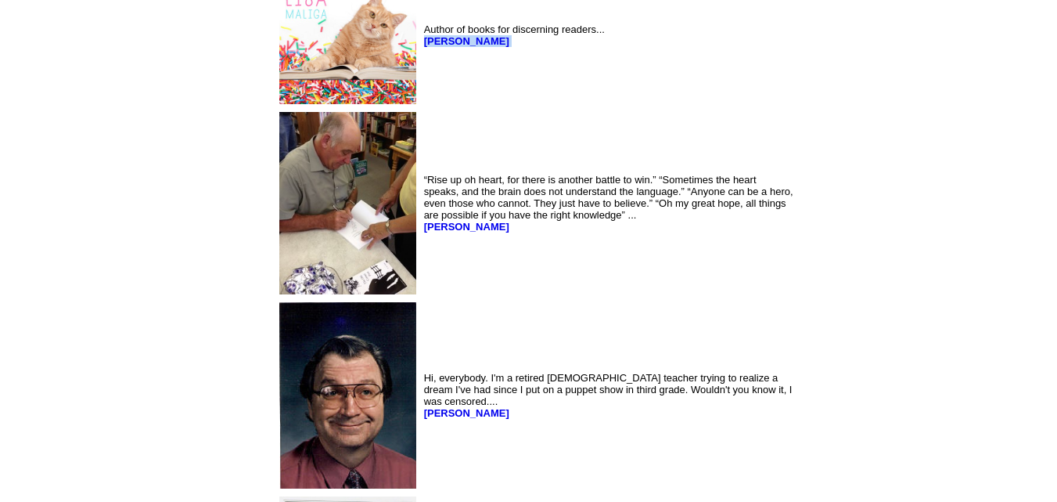
drag, startPoint x: 296, startPoint y: 62, endPoint x: 356, endPoint y: 72, distance: 61.1
click at [421, 72] on td "Author of books for discerning readers... Lisa Maliga" at bounding box center [609, 35] width 376 height 143
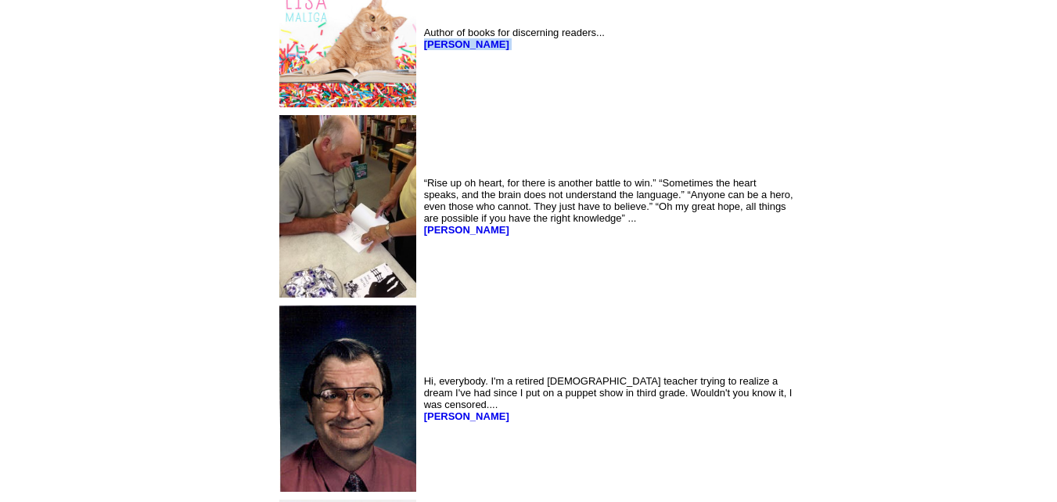
scroll to position [4460, 0]
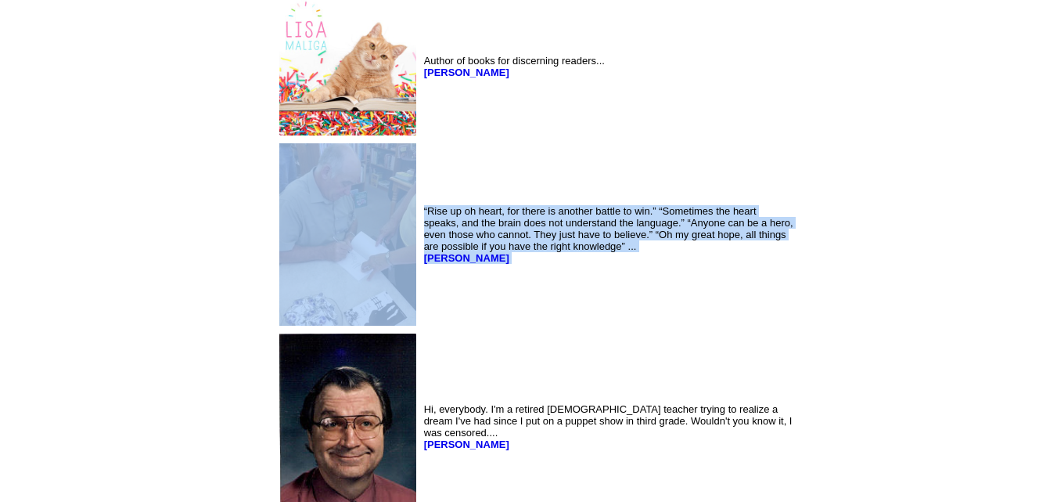
drag, startPoint x: 340, startPoint y: 270, endPoint x: 253, endPoint y: 275, distance: 87.8
click at [276, 275] on tr "“Rise up oh heart, for there is another battle to win.” “Sometimes the heart sp…" at bounding box center [536, 234] width 520 height 189
click at [421, 329] on td "“Rise up oh heart, for there is another battle to win.” “Sometimes the heart sp…" at bounding box center [609, 234] width 376 height 189
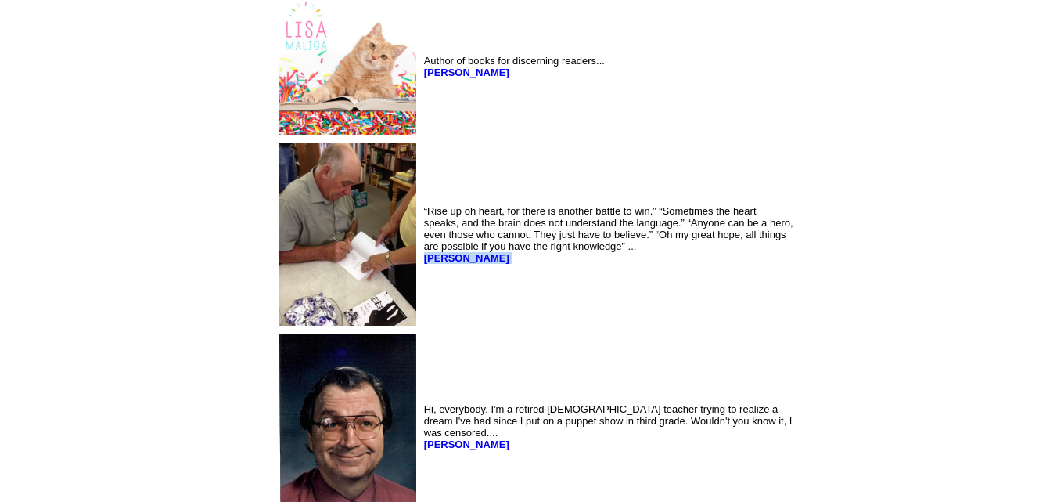
drag, startPoint x: 338, startPoint y: 272, endPoint x: 296, endPoint y: 273, distance: 42.3
click at [421, 273] on td "“Rise up oh heart, for there is another battle to win.” “Sometimes the heart sp…" at bounding box center [609, 234] width 376 height 189
